Goal: Information Seeking & Learning: Learn about a topic

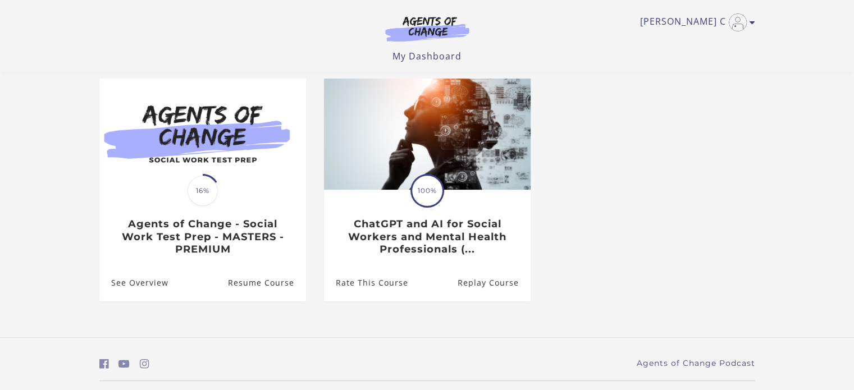
scroll to position [123, 0]
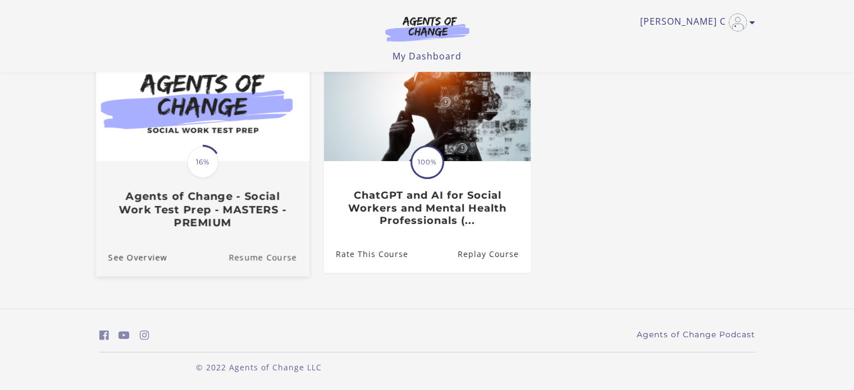
click at [263, 259] on link "Resume Course" at bounding box center [268, 258] width 81 height 38
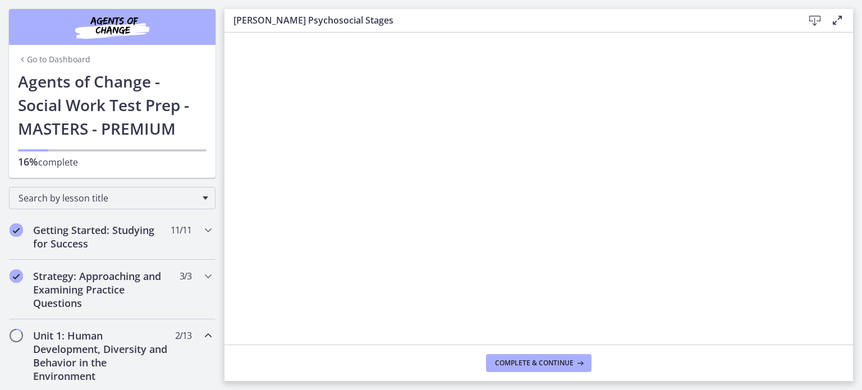
click at [34, 57] on link "Go to Dashboard" at bounding box center [54, 59] width 72 height 11
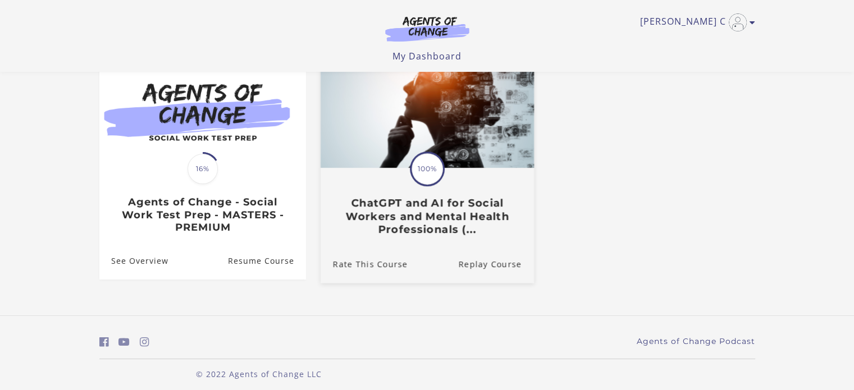
scroll to position [123, 0]
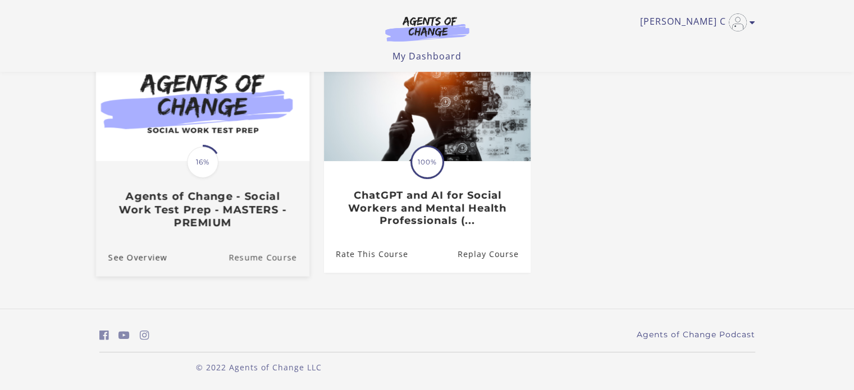
click at [270, 259] on link "Resume Course" at bounding box center [268, 258] width 81 height 38
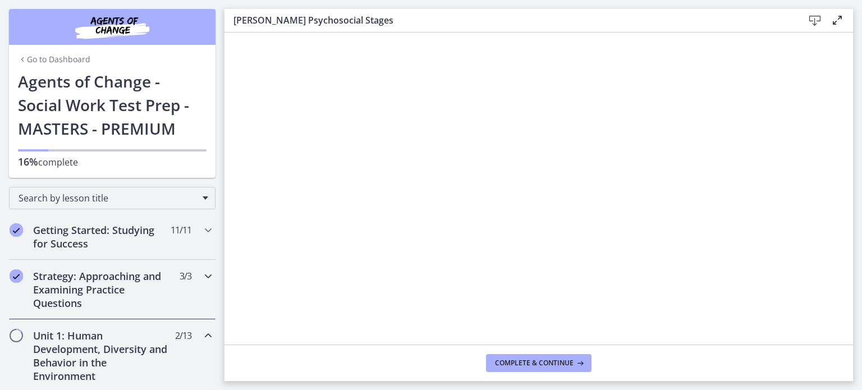
click at [201, 274] on icon "Chapters" at bounding box center [207, 275] width 13 height 13
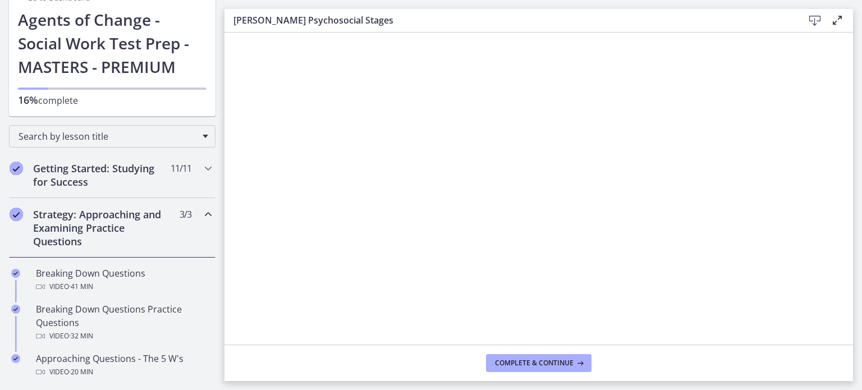
scroll to position [112, 0]
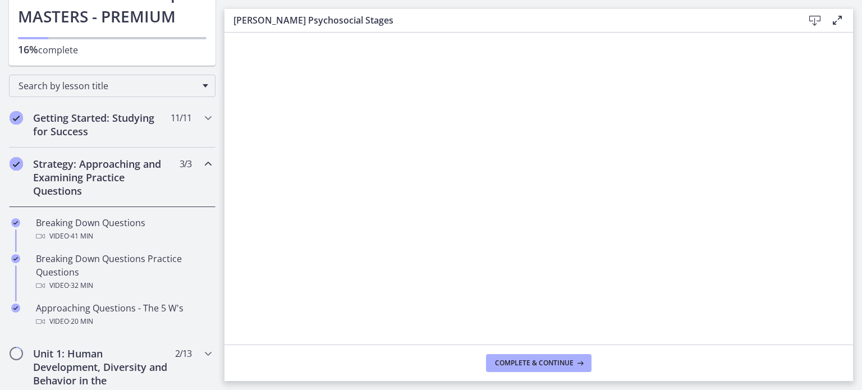
click at [191, 162] on div "Strategy: Approaching and Examining Practice Questions 3 / 3 Completed" at bounding box center [112, 177] width 207 height 59
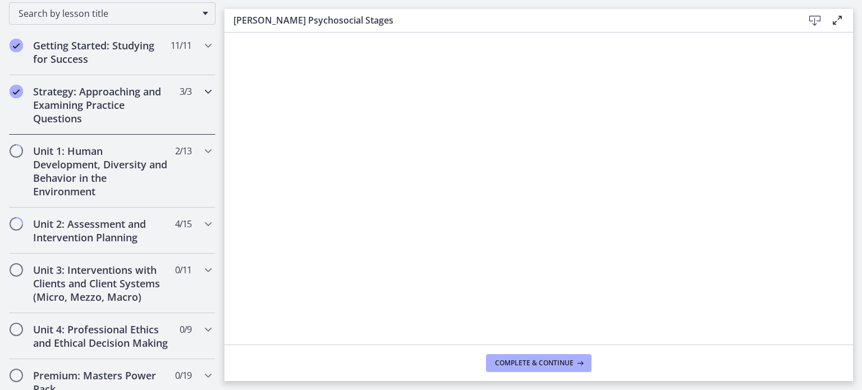
scroll to position [16, 0]
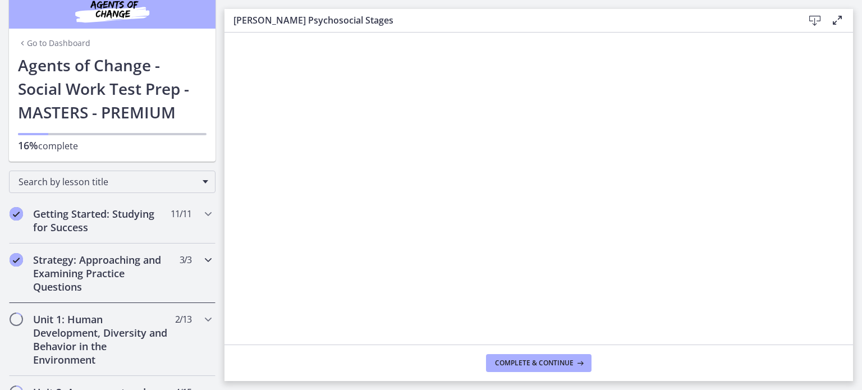
click at [107, 272] on h2 "Strategy: Approaching and Examining Practice Questions" at bounding box center [101, 273] width 137 height 40
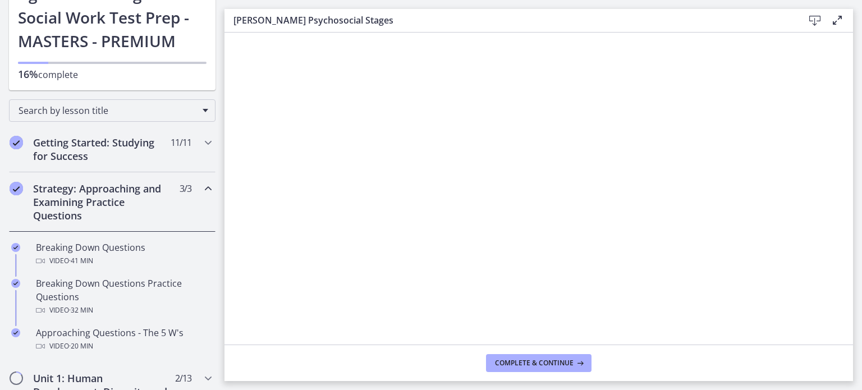
scroll to position [185, 0]
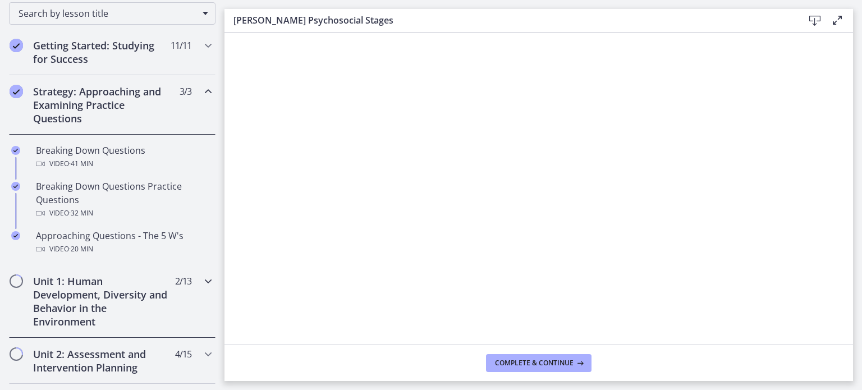
click at [24, 278] on div "Unit 1: Human Development, Diversity and Behavior in the Environment 2 / 13 Com…" at bounding box center [112, 301] width 207 height 73
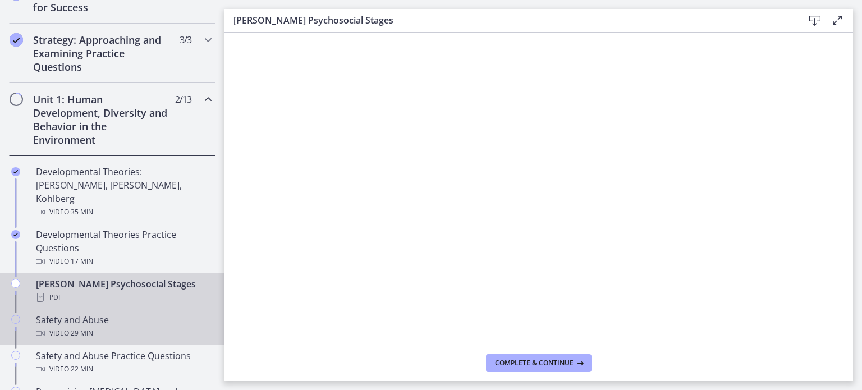
scroll to position [297, 0]
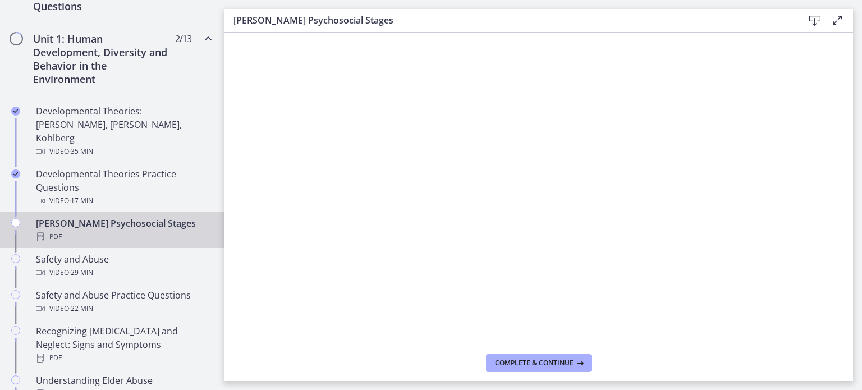
click at [103, 217] on div "Erikson's Psychosocial Stages PDF" at bounding box center [123, 230] width 175 height 27
click at [556, 365] on span "Complete & continue" at bounding box center [534, 363] width 79 height 9
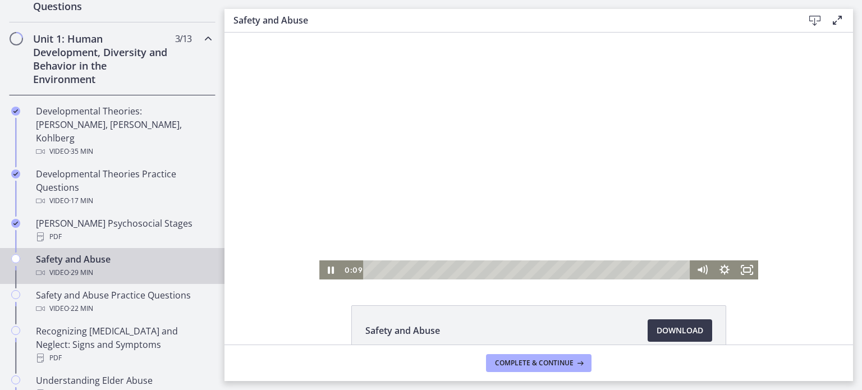
click at [426, 180] on div at bounding box center [538, 156] width 439 height 247
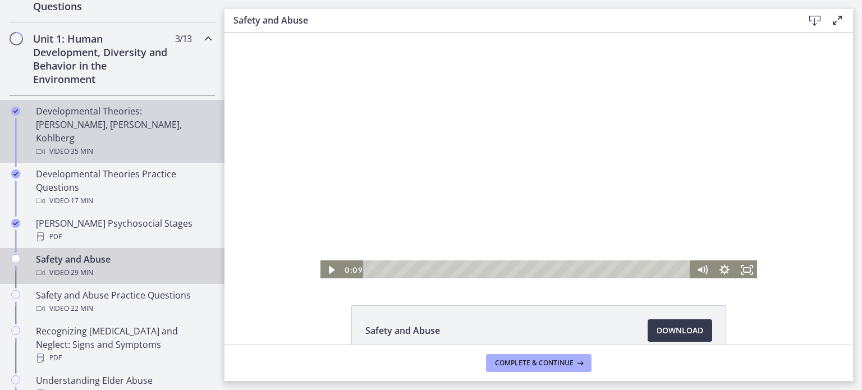
click at [133, 145] on div "Video · 35 min" at bounding box center [123, 151] width 175 height 13
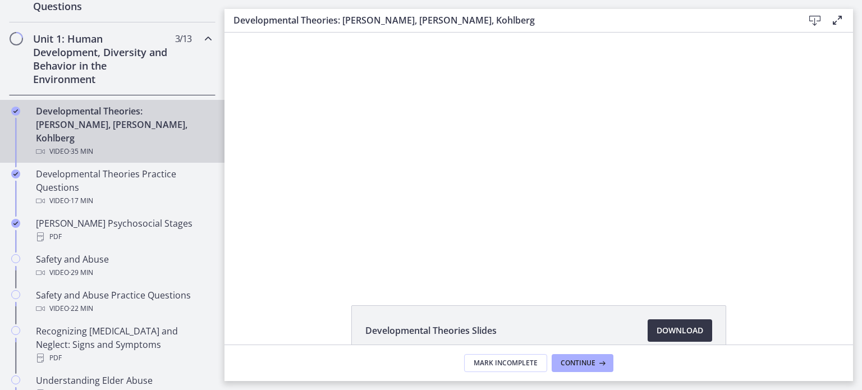
click at [662, 329] on span "Download Opens in a new window" at bounding box center [680, 330] width 47 height 13
click at [66, 107] on div "Developmental Theories: Erikson, Piaget, Kohlberg Video · 35 min" at bounding box center [123, 131] width 175 height 54
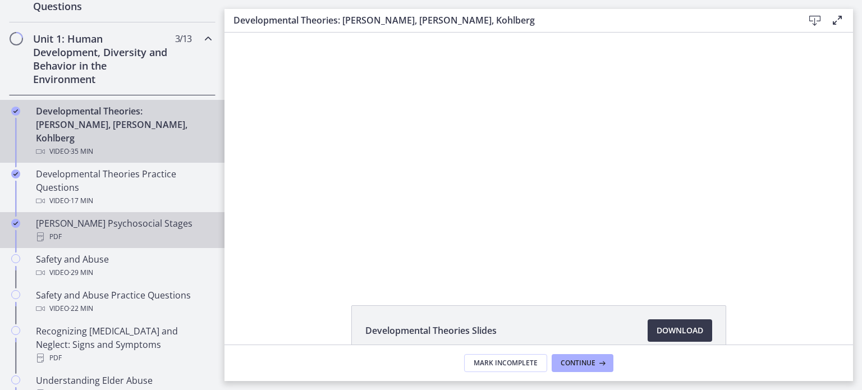
click at [75, 217] on div "Erikson's Psychosocial Stages PDF" at bounding box center [123, 230] width 175 height 27
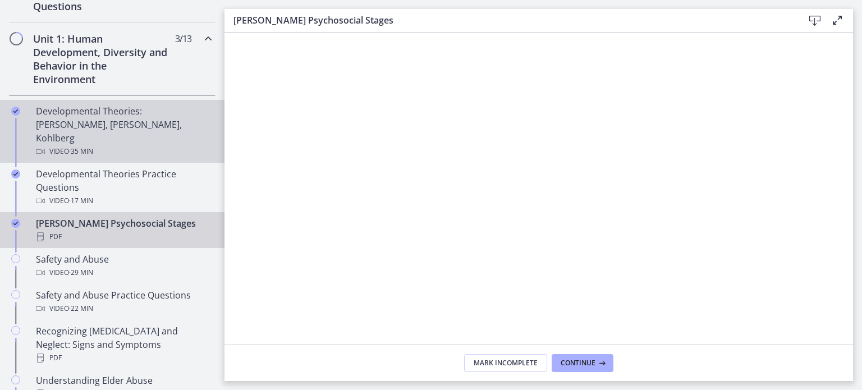
click at [93, 126] on div "Developmental Theories: Erikson, Piaget, Kohlberg Video · 35 min" at bounding box center [123, 131] width 175 height 54
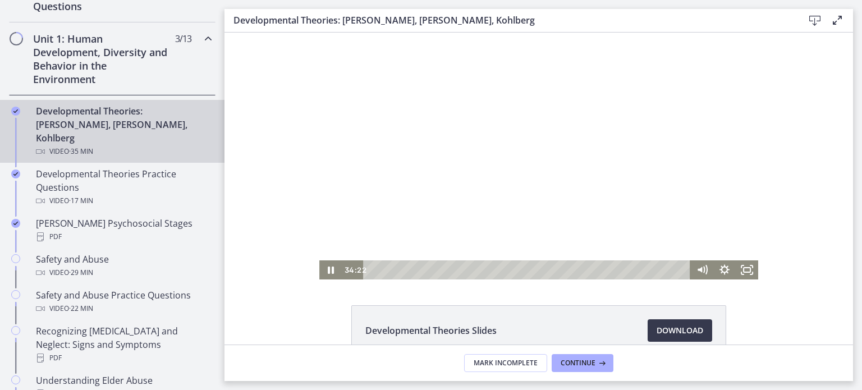
click at [474, 205] on div at bounding box center [538, 156] width 439 height 247
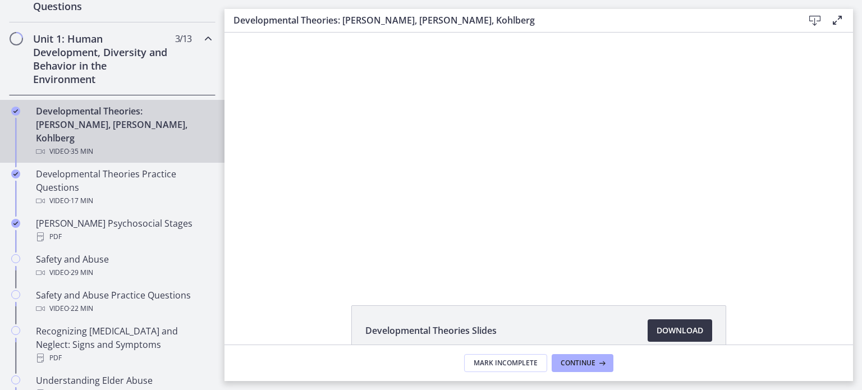
click at [672, 327] on span "Download Opens in a new window" at bounding box center [680, 330] width 47 height 13
